Goal: Check status: Check status

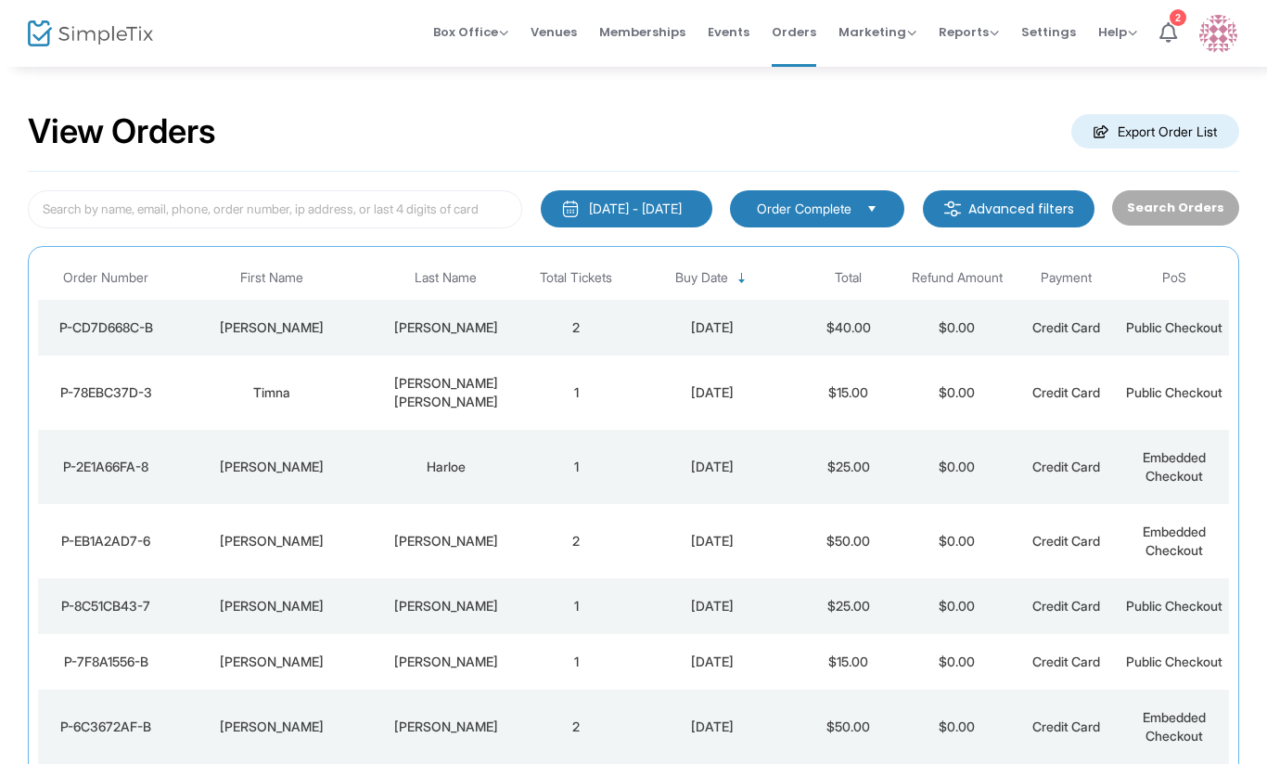
click at [338, 347] on td "Ellen" at bounding box center [272, 328] width 196 height 56
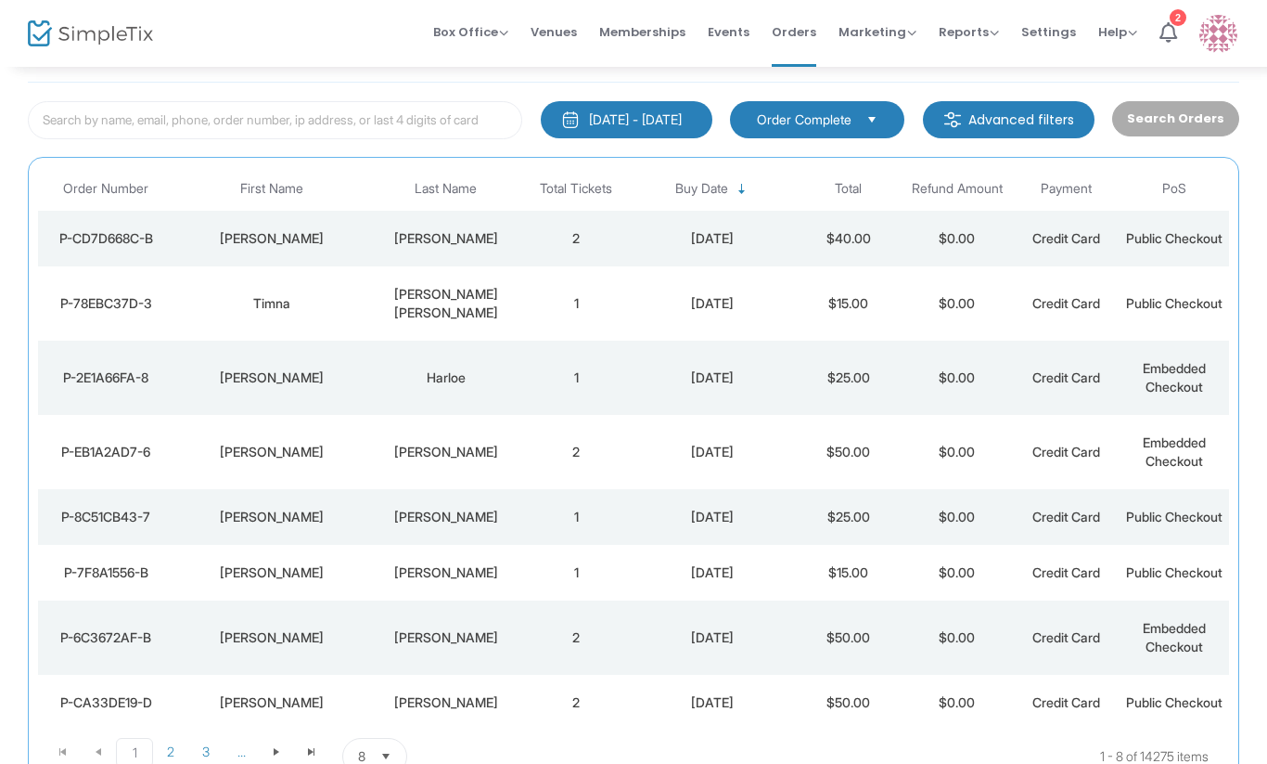
scroll to position [130, 0]
